Goal: Transaction & Acquisition: Purchase product/service

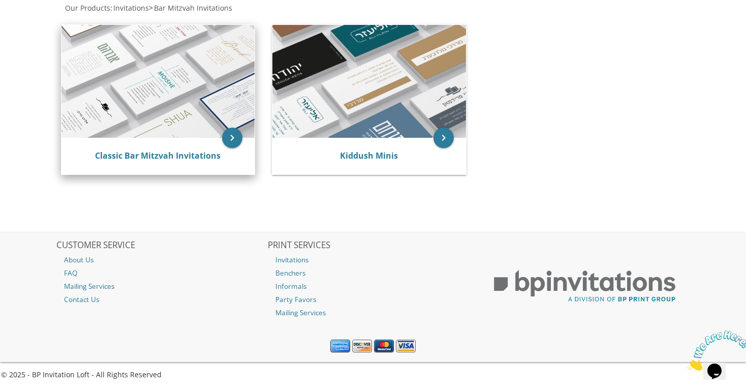
scroll to position [212, 0]
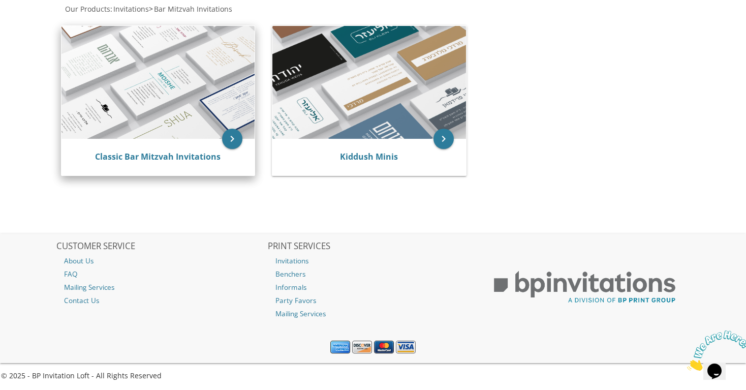
click at [152, 98] on img at bounding box center [158, 82] width 194 height 113
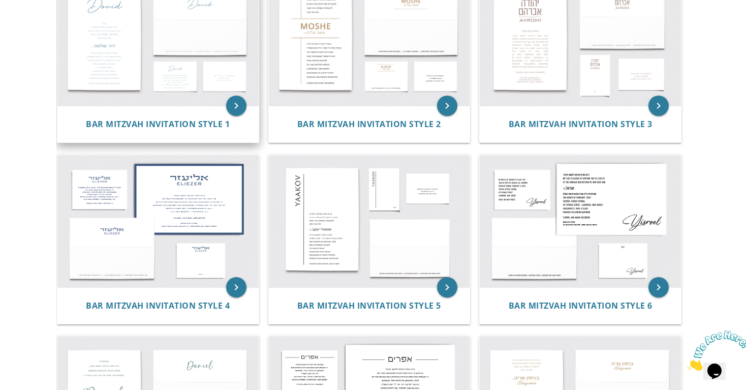
scroll to position [252, 0]
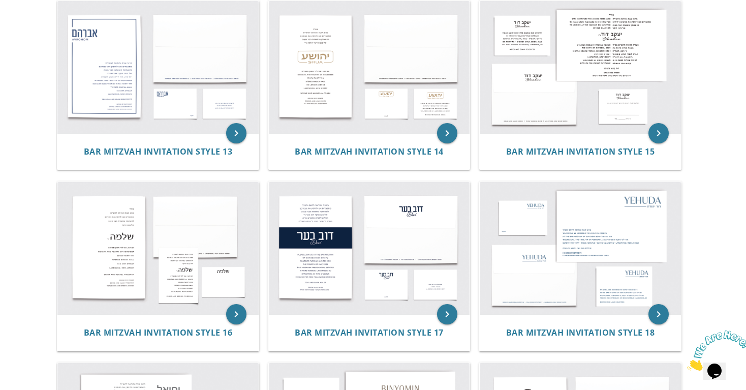
scroll to position [947, 0]
